Goal: Find specific page/section: Find specific page/section

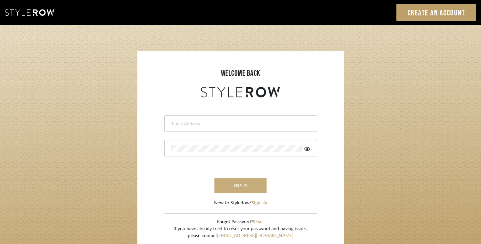
type input "[EMAIL_ADDRESS][DOMAIN_NAME]"
click at [234, 186] on button "sign in" at bounding box center [241, 185] width 52 height 15
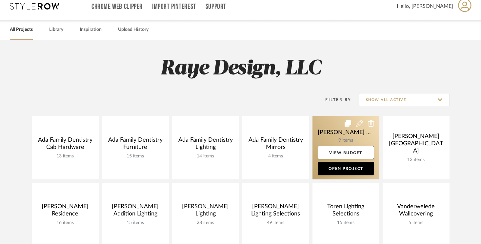
click at [340, 127] on link at bounding box center [346, 147] width 67 height 63
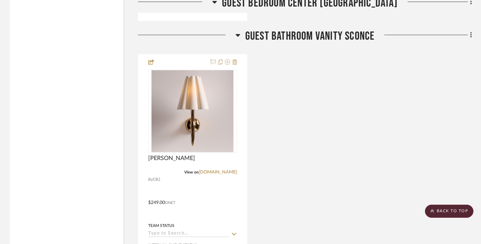
scroll to position [1478, 0]
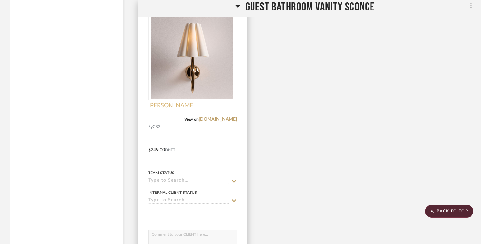
click at [178, 105] on span "[PERSON_NAME]" at bounding box center [171, 105] width 47 height 7
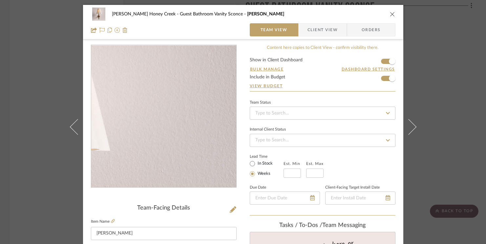
scroll to position [5, 0]
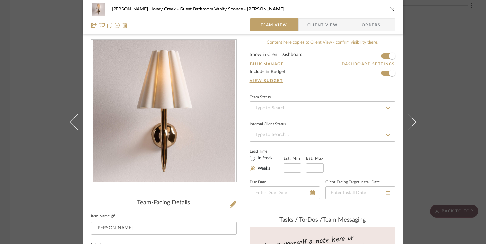
click at [111, 216] on icon at bounding box center [113, 216] width 4 height 4
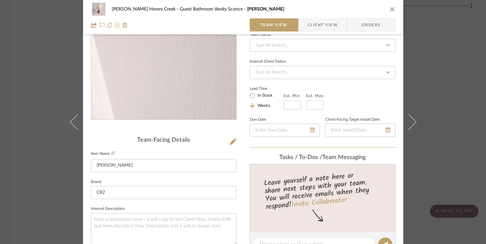
scroll to position [76, 0]
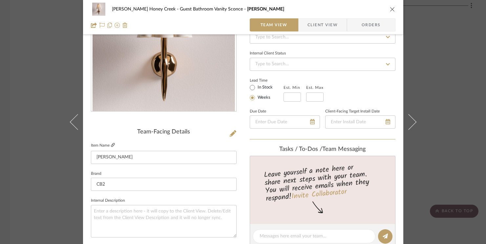
click at [111, 145] on icon at bounding box center [113, 145] width 4 height 4
